Goal: Answer question/provide support

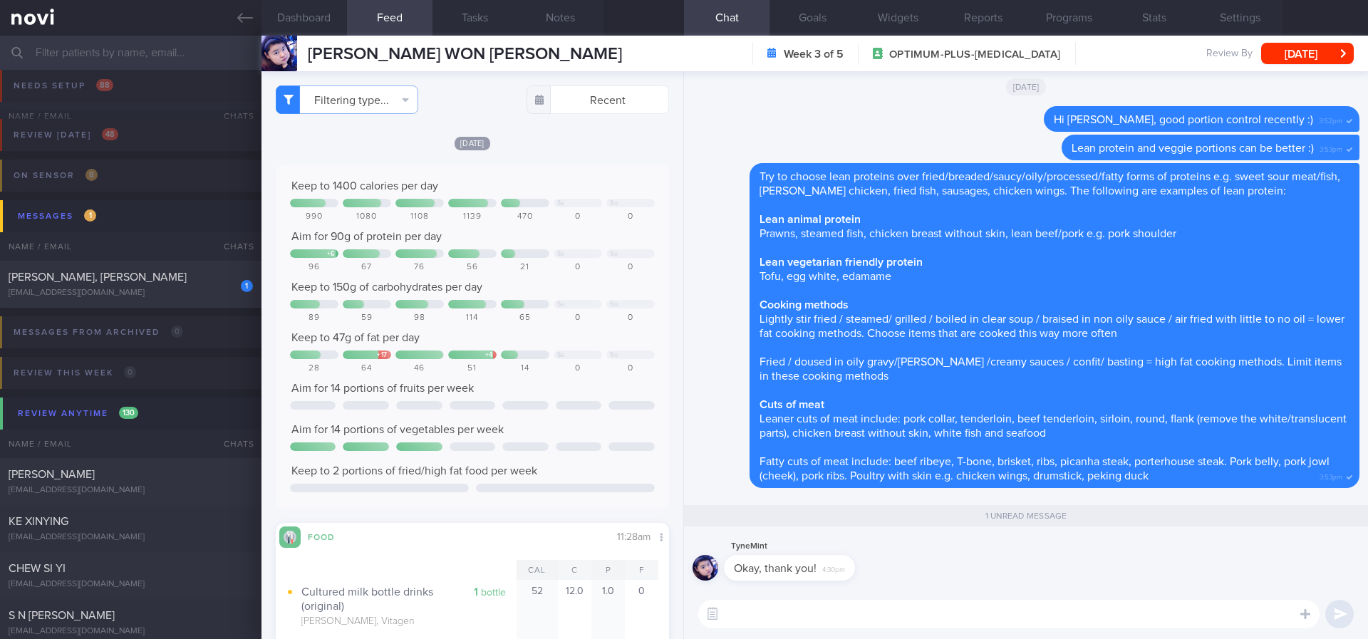
scroll to position [49, 0]
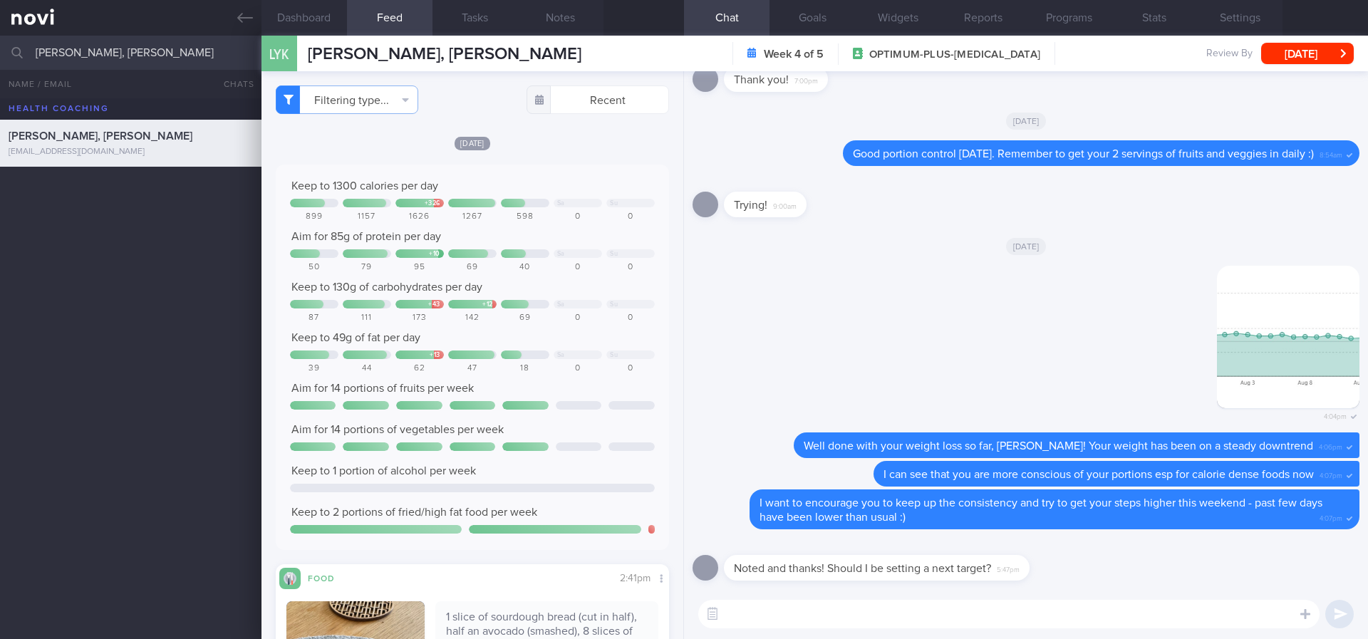
select select "6"
click at [820, 589] on div "​ ​" at bounding box center [1026, 614] width 684 height 50
click at [822, 607] on textarea at bounding box center [1008, 614] width 621 height 29
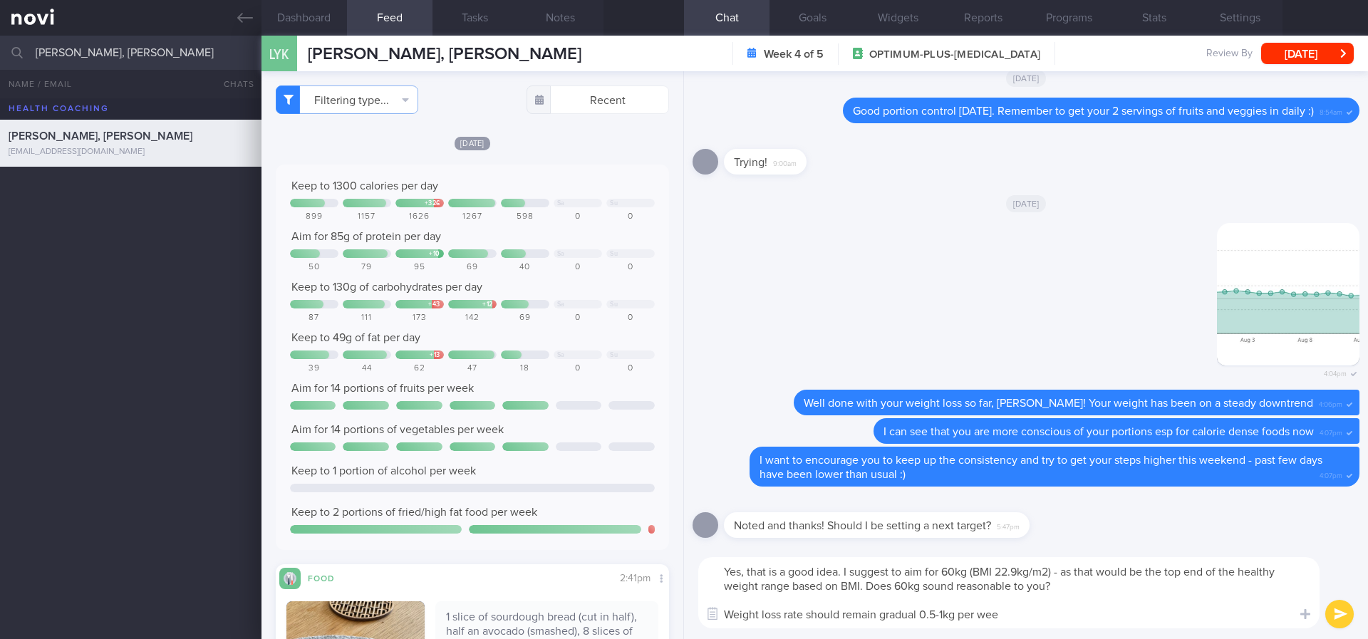
type textarea "Yes, that is a good idea. I suggest to aim for 60kg (BMI 22.9kg/m2) - as that w…"
